Goal: Task Accomplishment & Management: Use online tool/utility

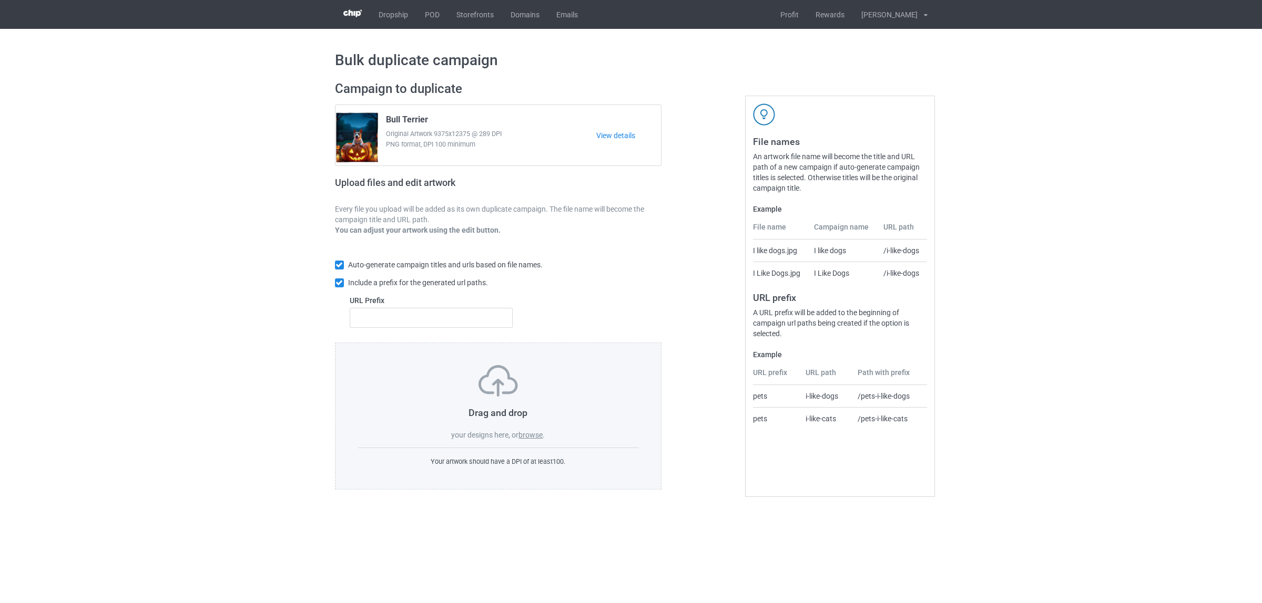
click at [532, 434] on label "browse" at bounding box center [530, 435] width 24 height 8
click at [0, 0] on input "browse" at bounding box center [0, 0] width 0 height 0
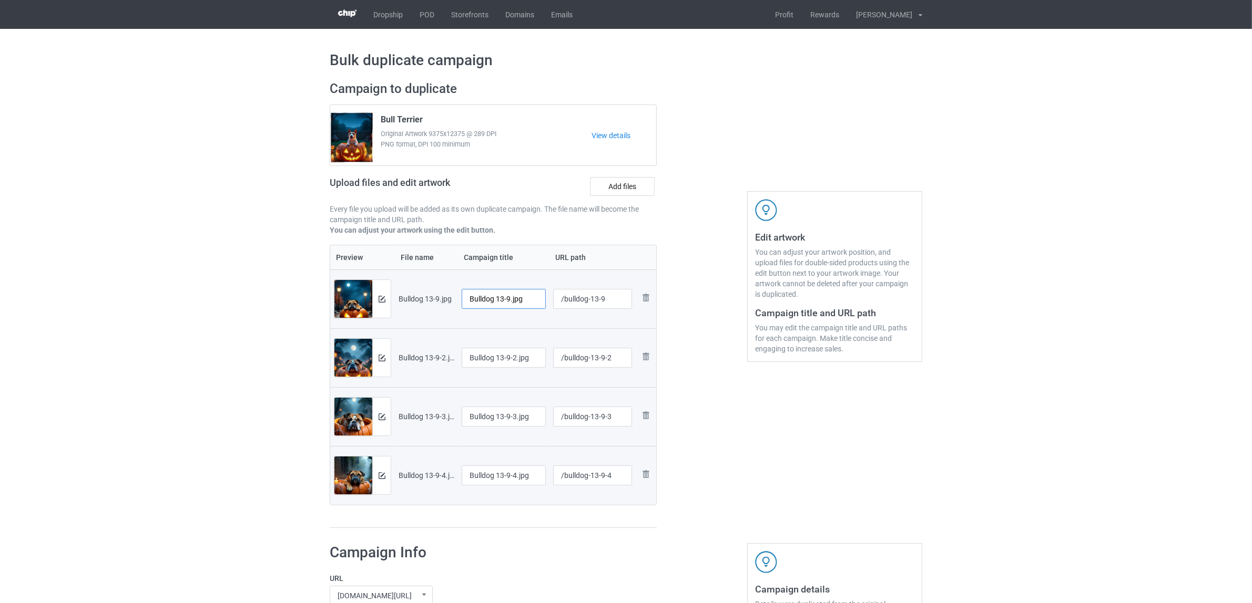
drag, startPoint x: 497, startPoint y: 303, endPoint x: 536, endPoint y: 305, distance: 39.0
click at [536, 305] on input "Bulldog 13-9.jpg" at bounding box center [504, 299] width 84 height 20
click at [484, 295] on input "Bulldog" at bounding box center [504, 299] width 84 height 20
type input "Bulldog"
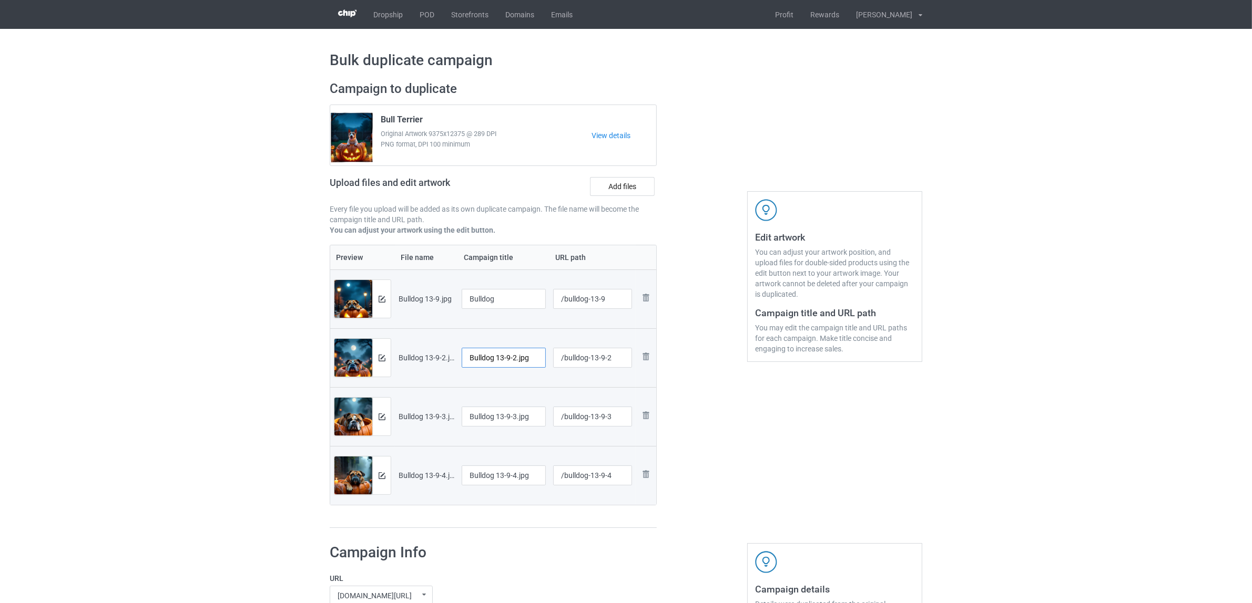
click at [504, 363] on input "Bulldog 13-9-2.jpg" at bounding box center [504, 358] width 84 height 20
paste input "text"
type input "Bulldog"
click at [494, 418] on input "Bulldog 13-9-3.jpg" at bounding box center [504, 417] width 84 height 20
paste input "text"
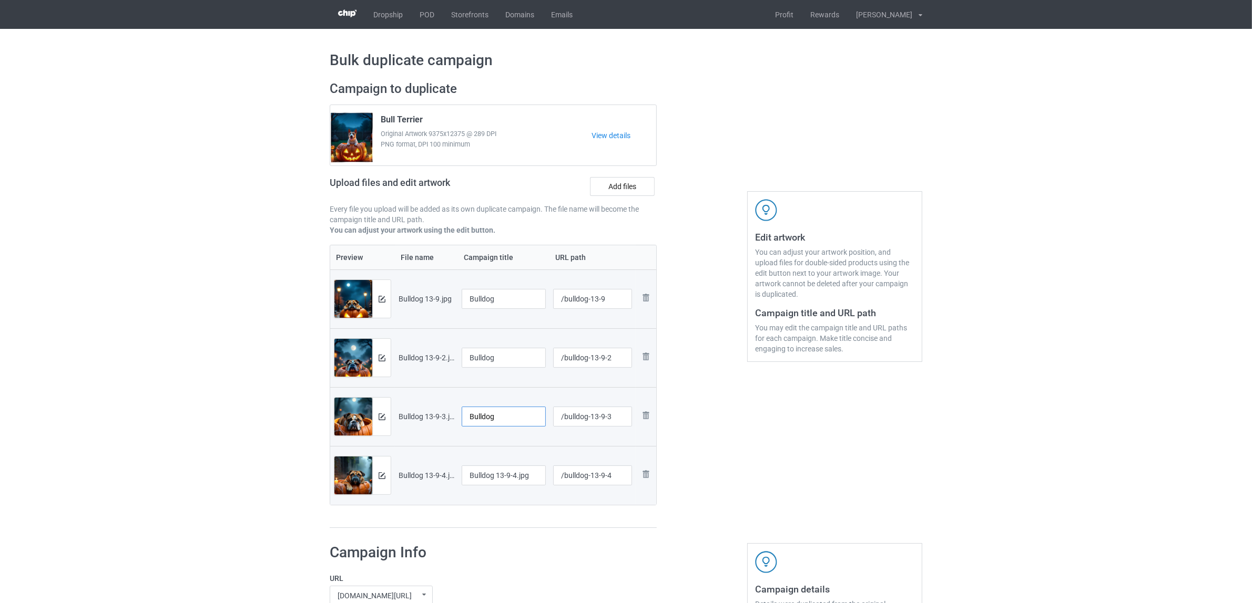
type input "Bulldog"
click at [505, 475] on input "Bulldog 13-9-4.jpg" at bounding box center [504, 476] width 84 height 20
paste input "text"
type input "Bulldog"
click at [531, 534] on div "Campaign to duplicate Bull Terrier Original Artwork 9375x12375 @ 289 DPI PNG fo…" at bounding box center [493, 305] width 342 height 463
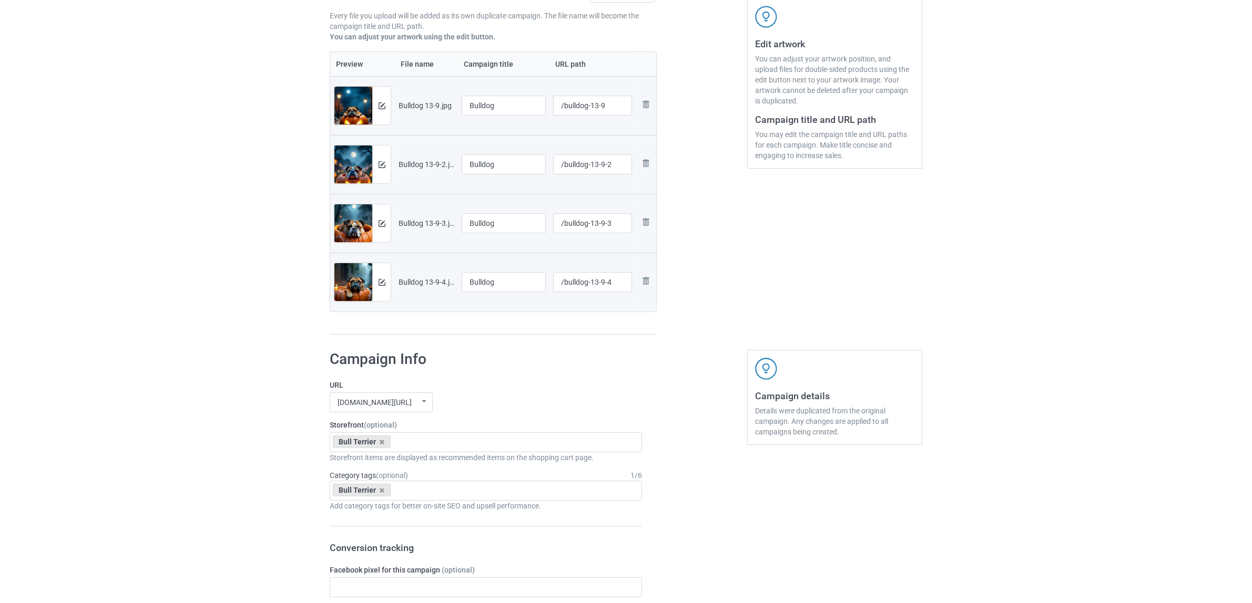
scroll to position [197, 0]
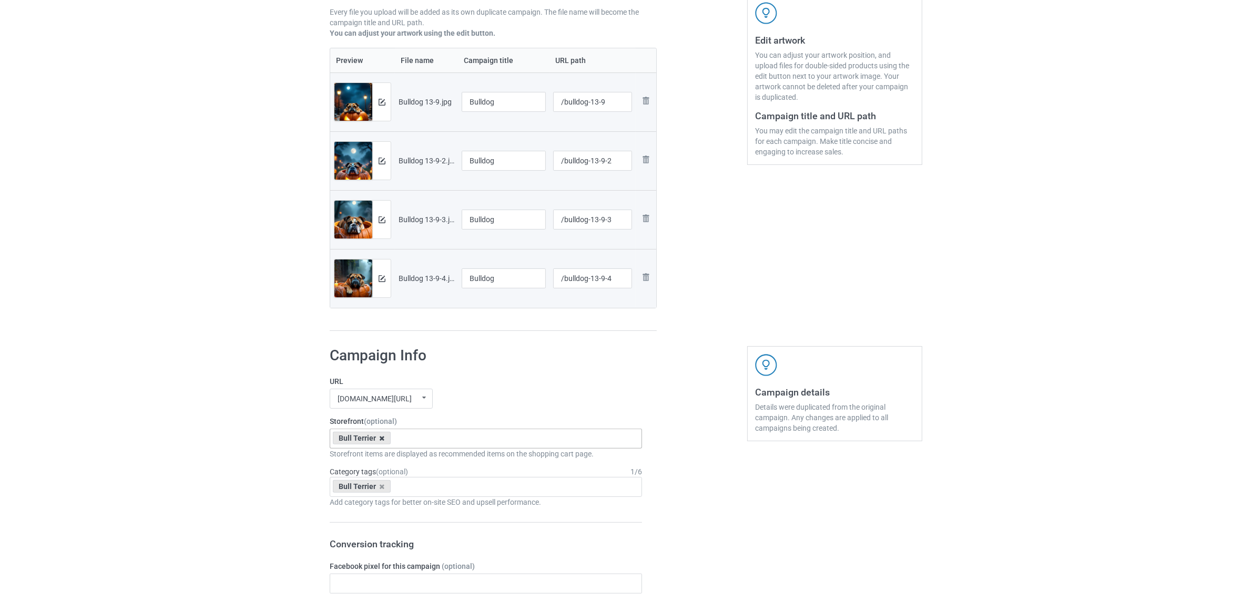
click at [380, 440] on icon at bounding box center [382, 438] width 5 height 7
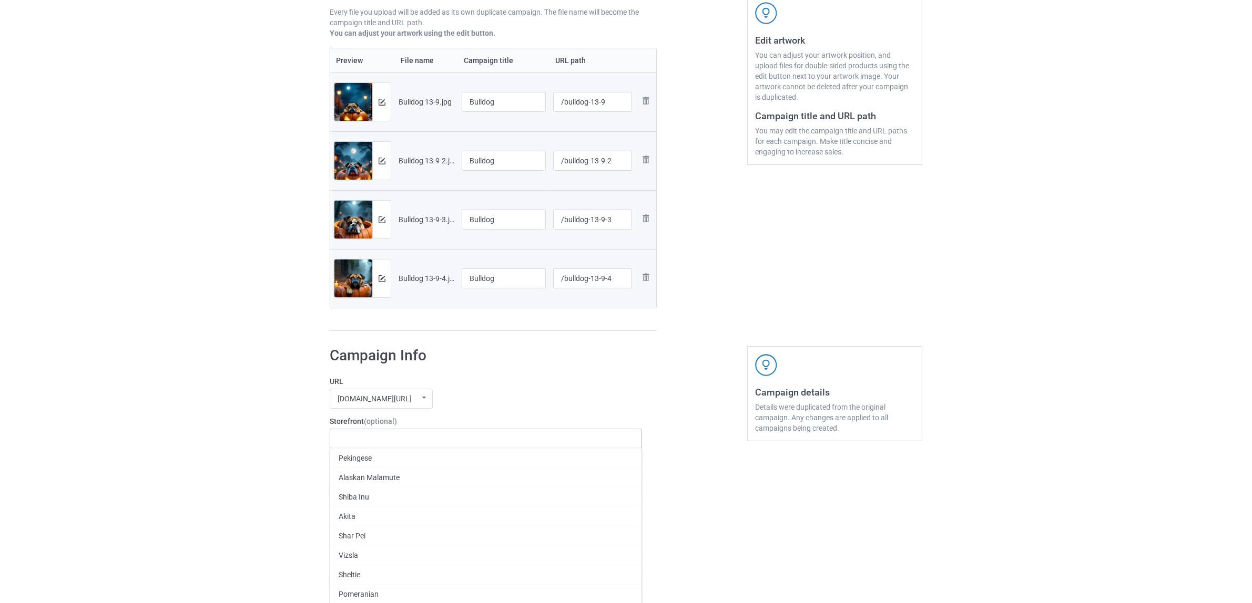
paste input "Bulldog"
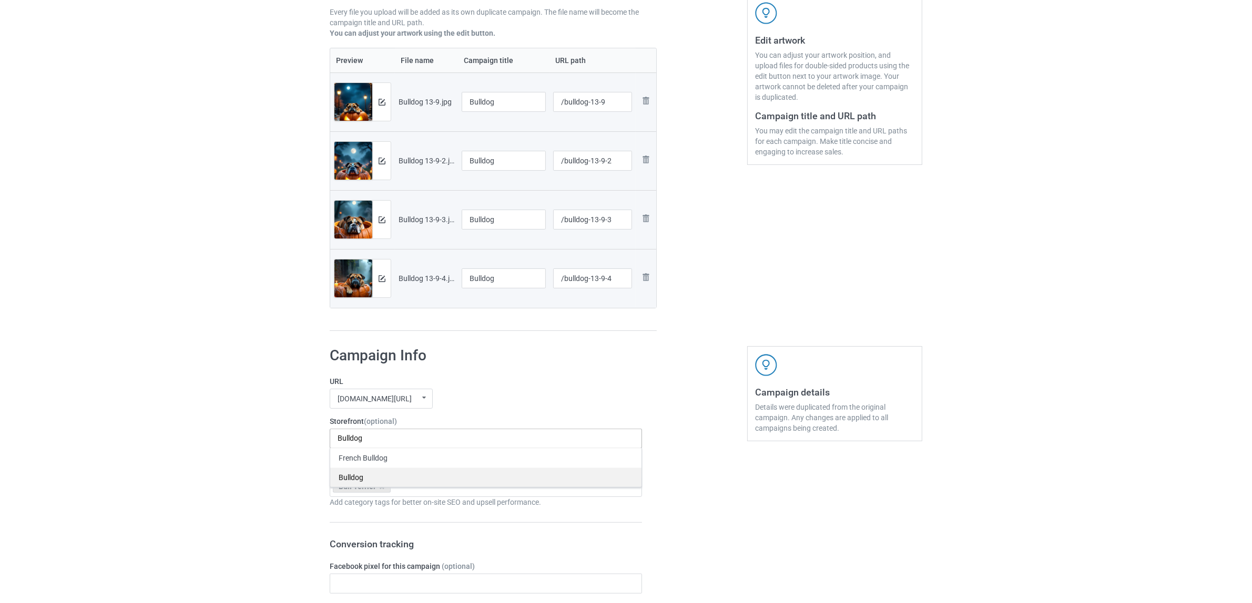
type input "Bulldog"
click at [353, 478] on div "Bulldog" at bounding box center [485, 477] width 311 height 19
click at [224, 453] on div "Bulk duplicate campaign Campaign to duplicate Bull Terrier Original Artwork 937…" at bounding box center [626, 575] width 1252 height 1486
click at [380, 489] on icon at bounding box center [382, 487] width 5 height 7
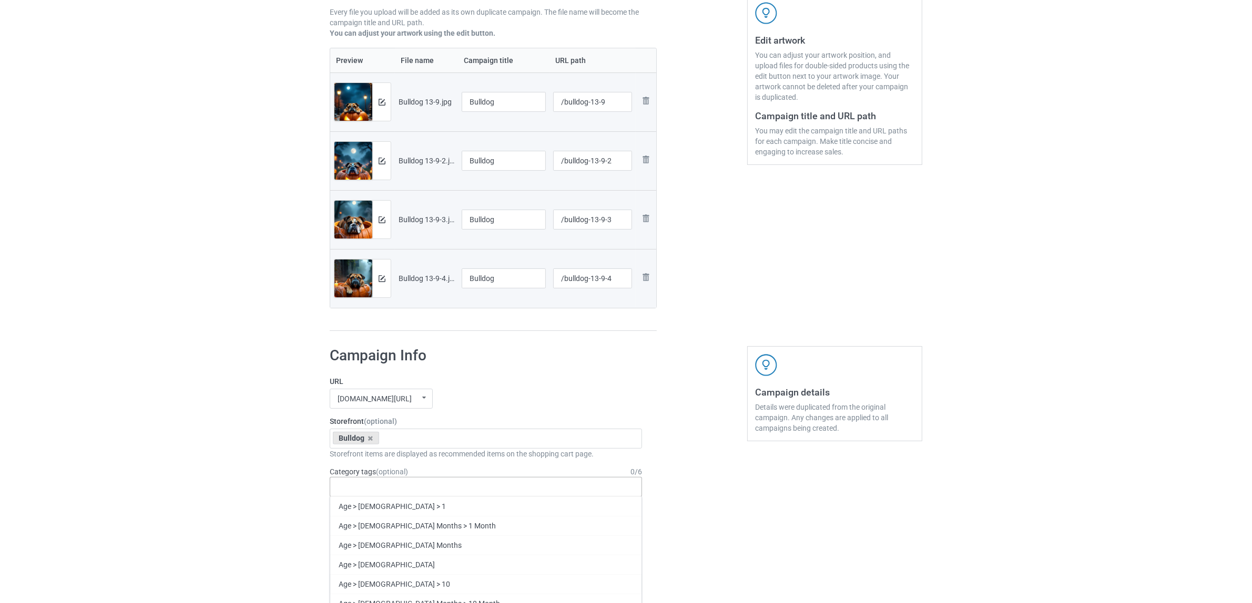
paste input "Bulldog"
type input "Bulldog"
click at [351, 543] on div "Bulldog" at bounding box center [485, 545] width 311 height 19
click at [187, 492] on div "Bulk duplicate campaign Campaign to duplicate Bull Terrier Original Artwork 937…" at bounding box center [626, 575] width 1252 height 1486
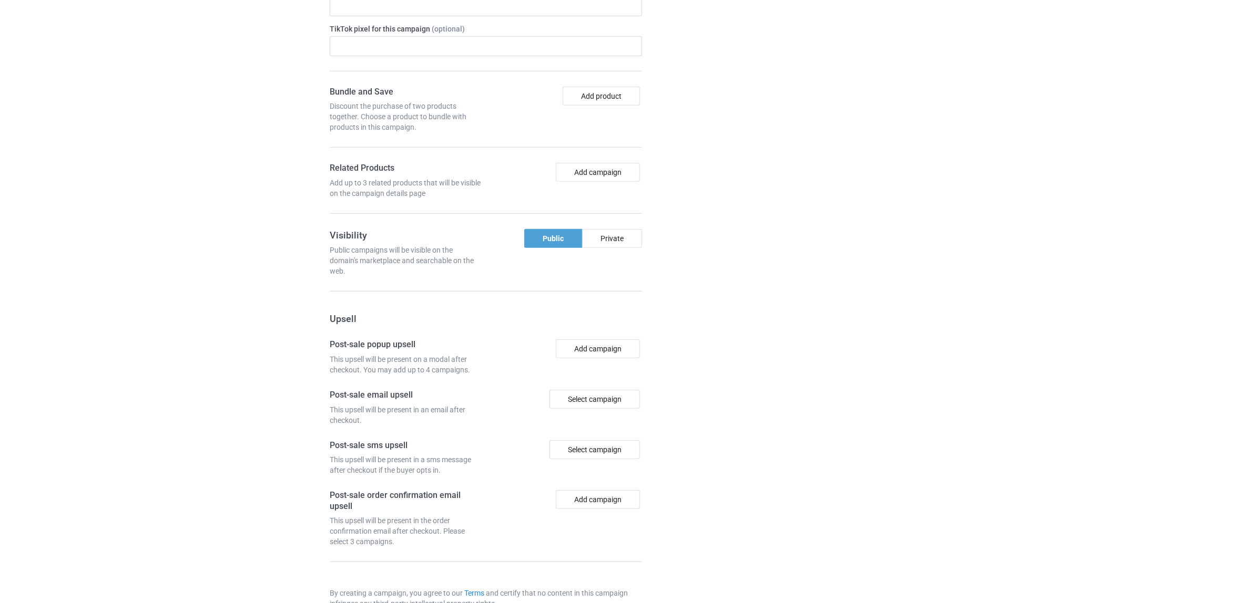
scroll to position [915, 0]
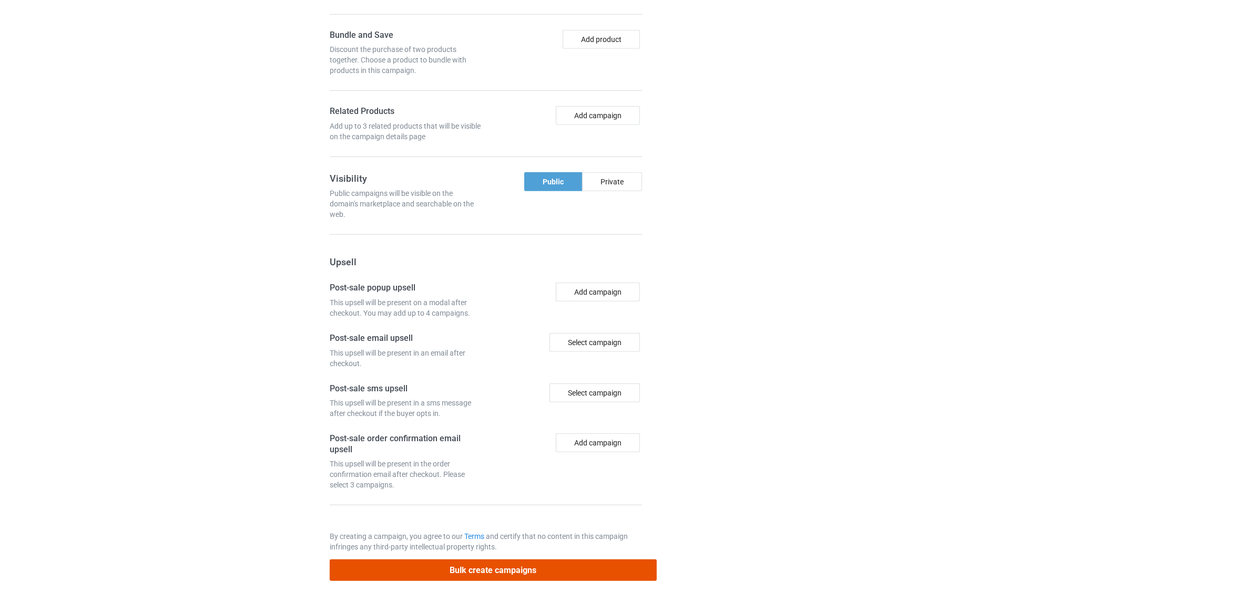
click at [487, 570] on button "Bulk create campaigns" at bounding box center [493, 571] width 327 height 22
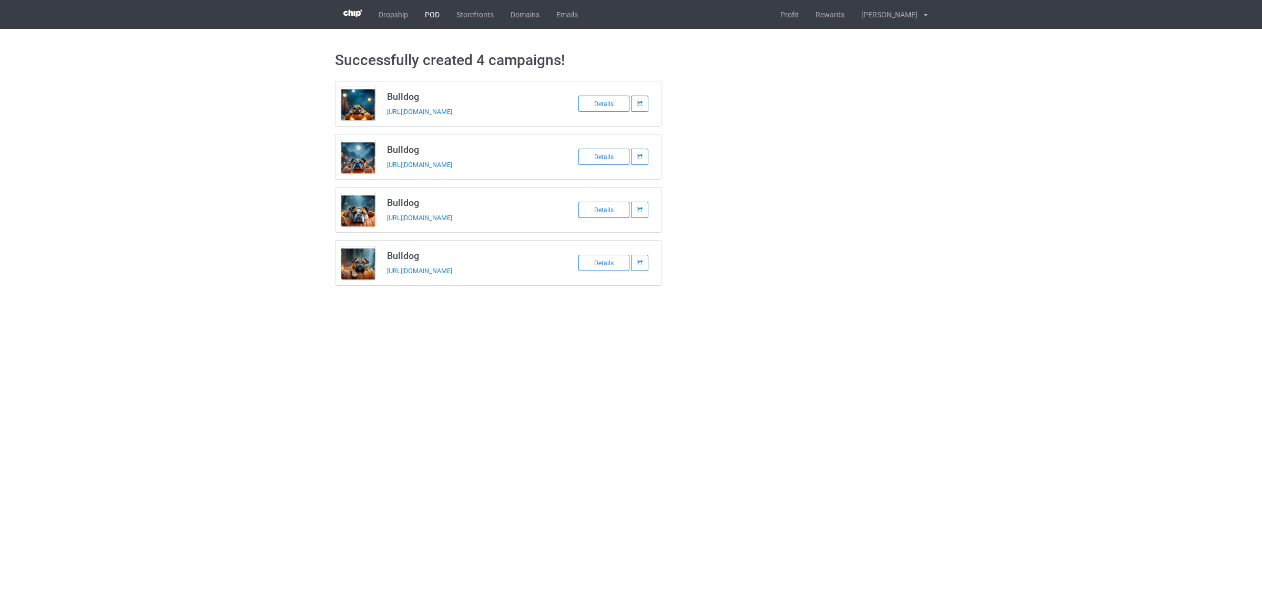
click at [432, 17] on link "POD" at bounding box center [432, 14] width 32 height 29
